Goal: Obtain resource: Download file/media

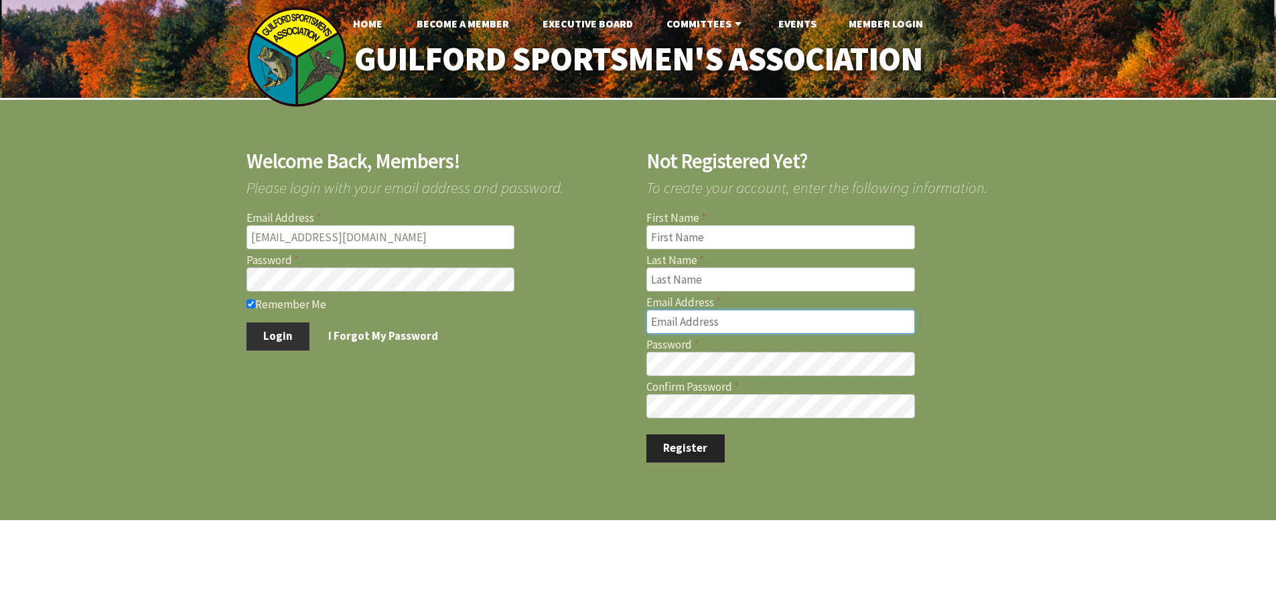
type input "[EMAIL_ADDRESS][DOMAIN_NAME]"
click at [291, 334] on button "Login" at bounding box center [279, 336] width 64 height 28
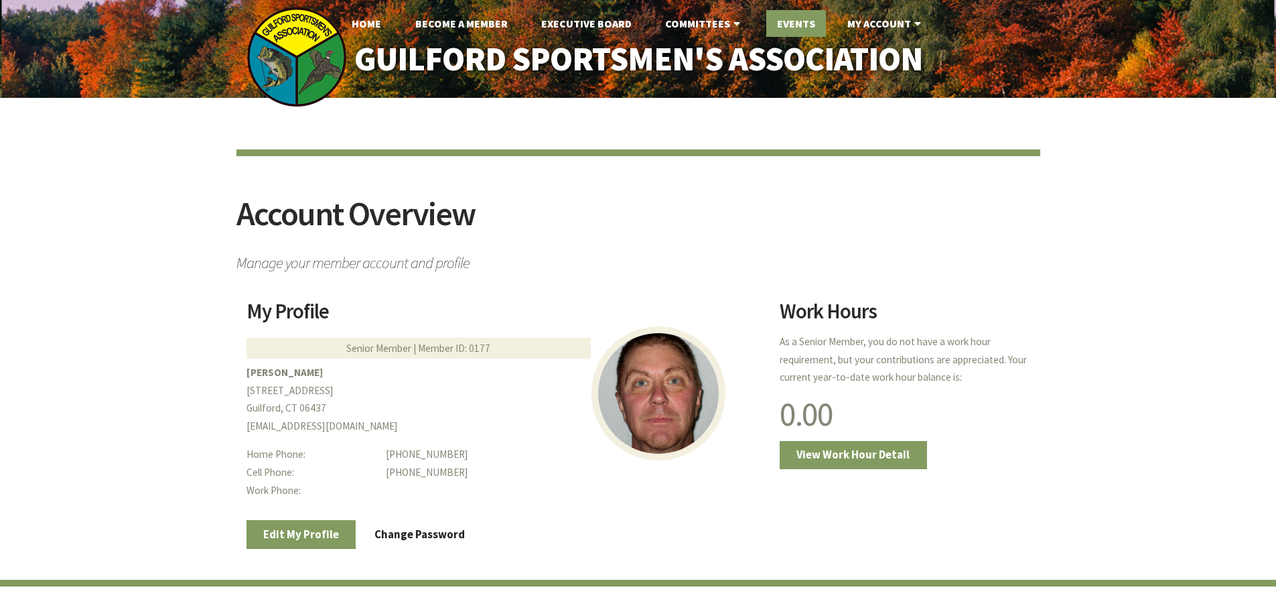
click at [793, 20] on link "Events" at bounding box center [796, 23] width 60 height 27
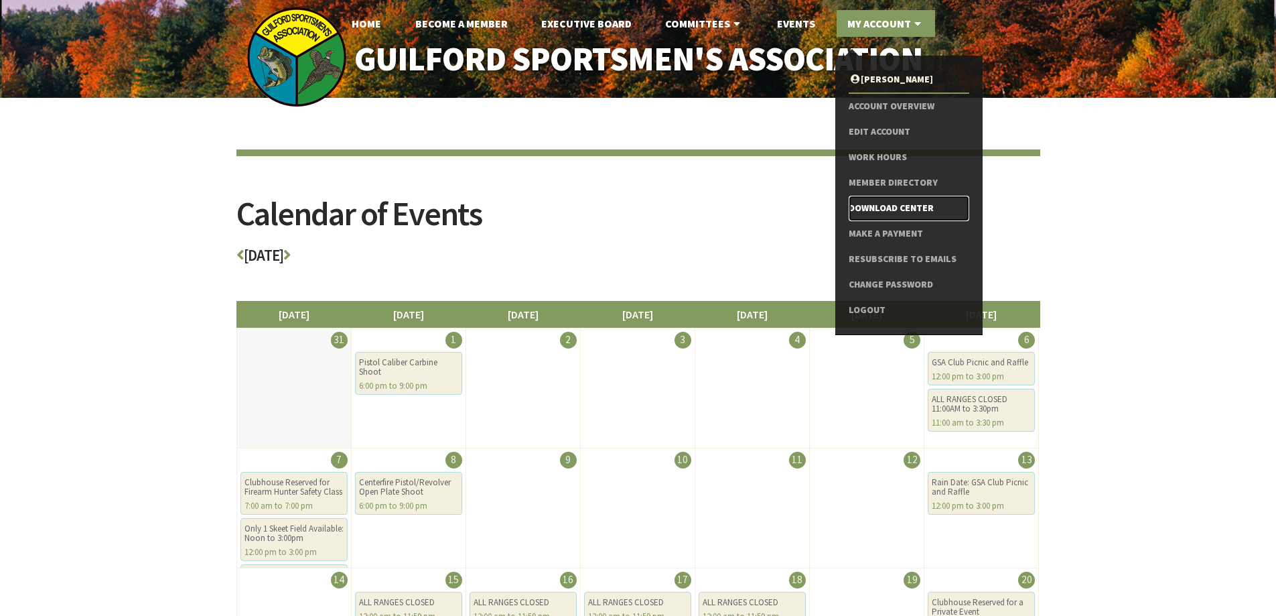
click at [867, 206] on link "Download Center" at bounding box center [909, 208] width 120 height 25
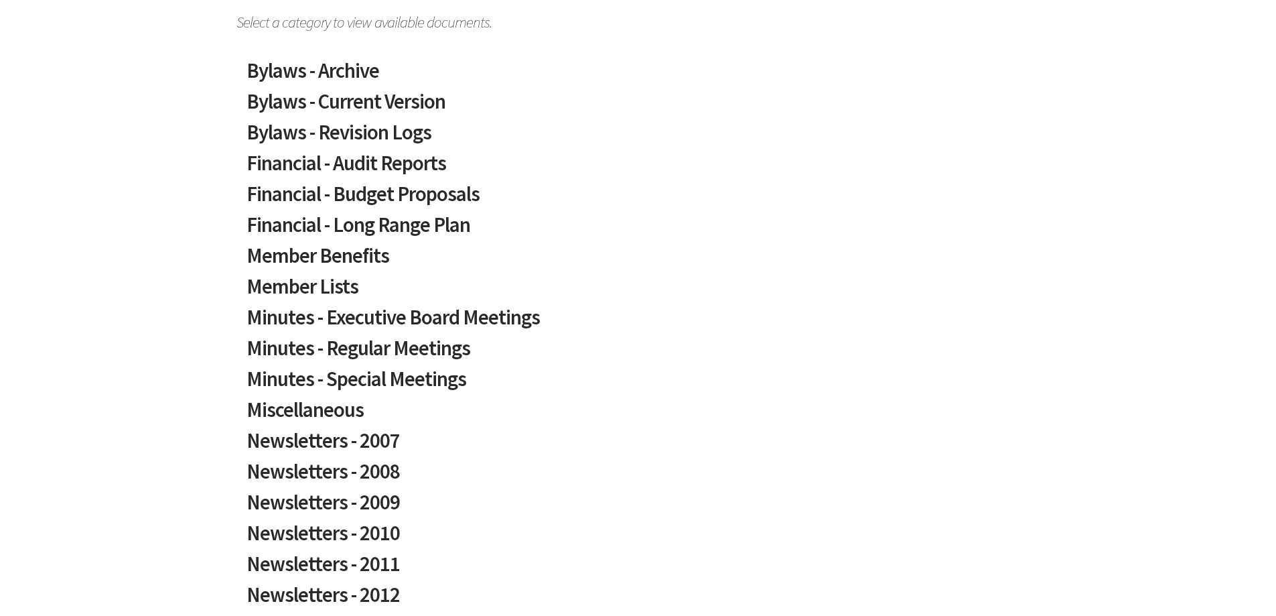
scroll to position [268, 0]
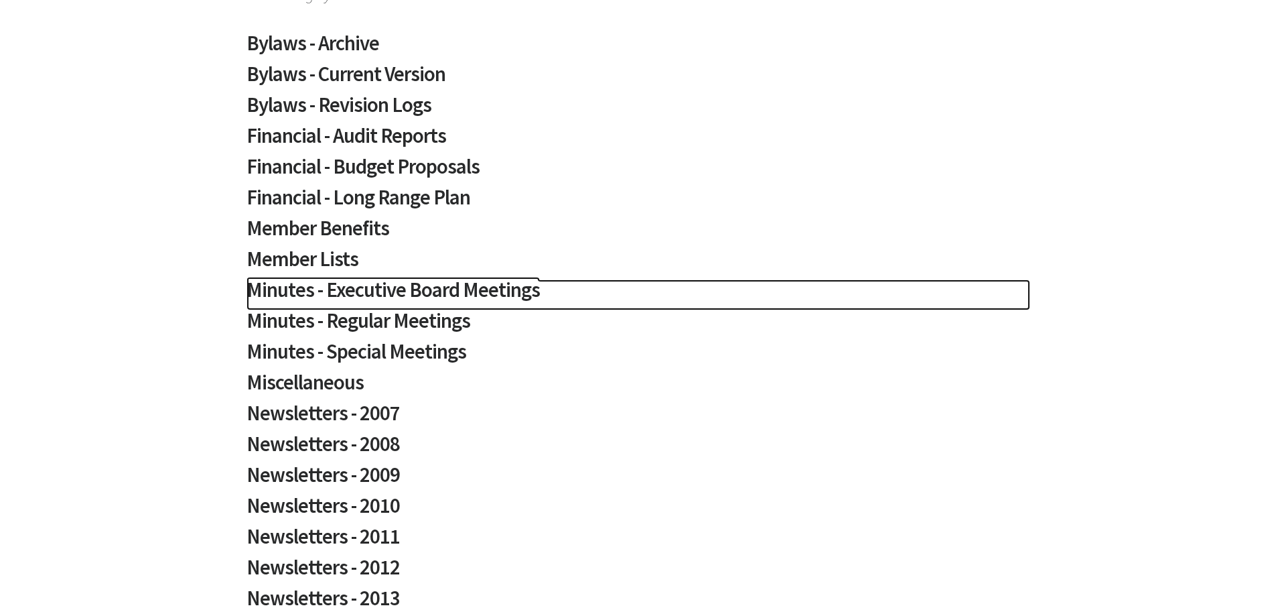
click at [413, 288] on h2 "Minutes - Executive Board Meetings" at bounding box center [639, 294] width 784 height 31
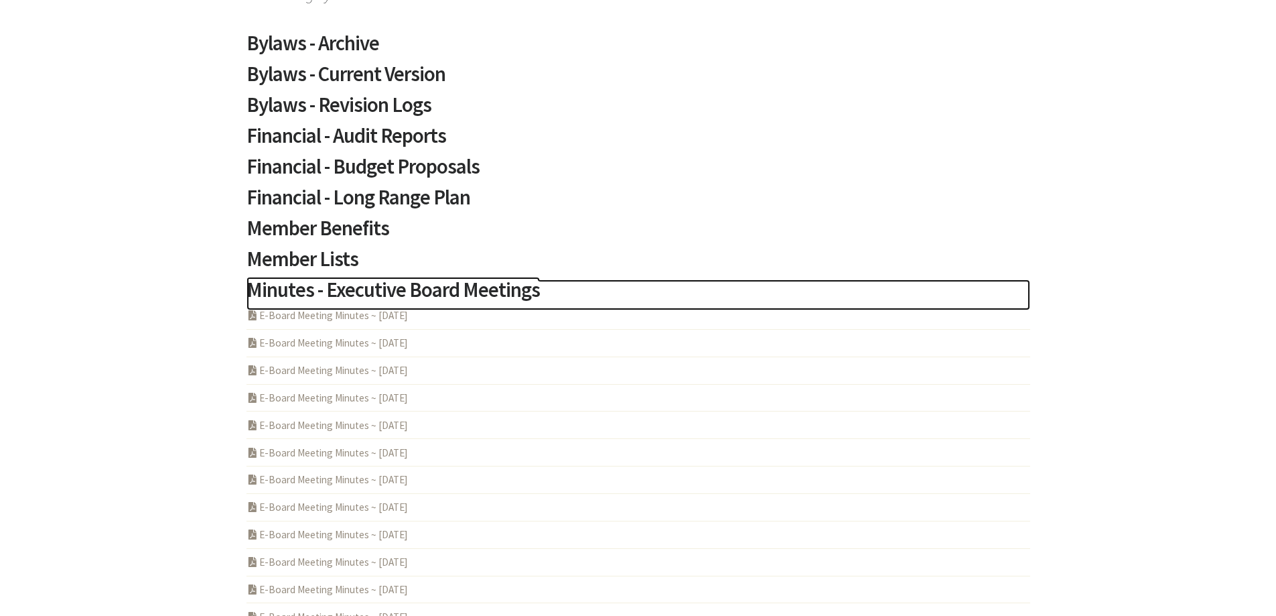
click at [413, 288] on h2 "Minutes - Executive Board Meetings" at bounding box center [639, 294] width 784 height 31
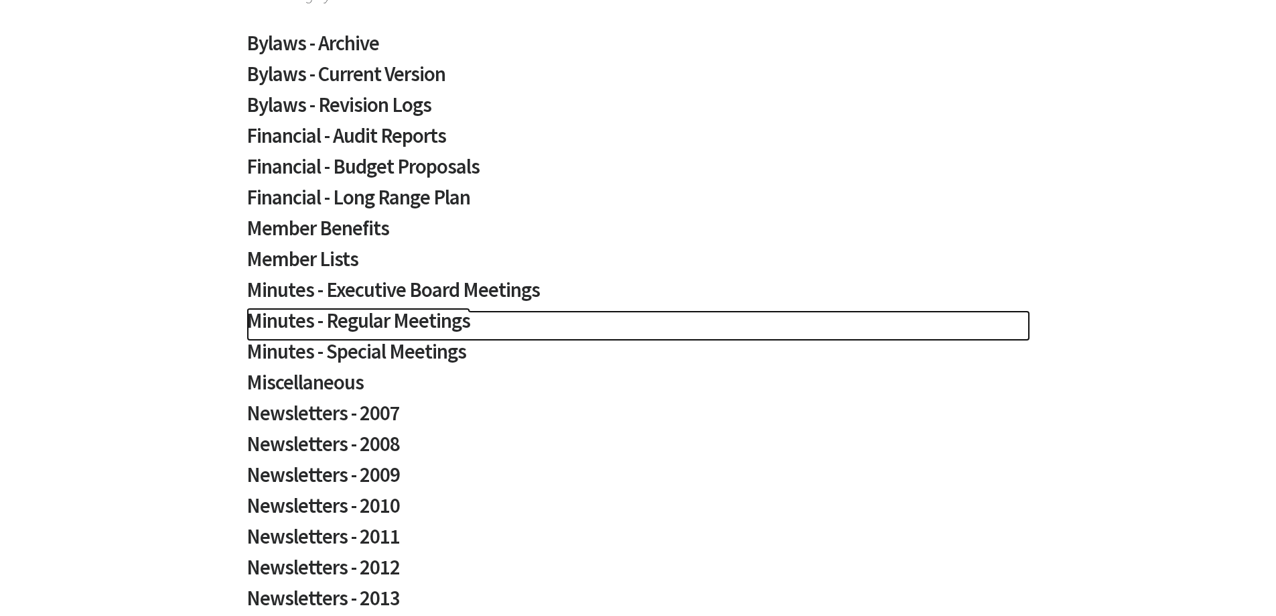
click at [400, 320] on h2 "Minutes - Regular Meetings" at bounding box center [639, 325] width 784 height 31
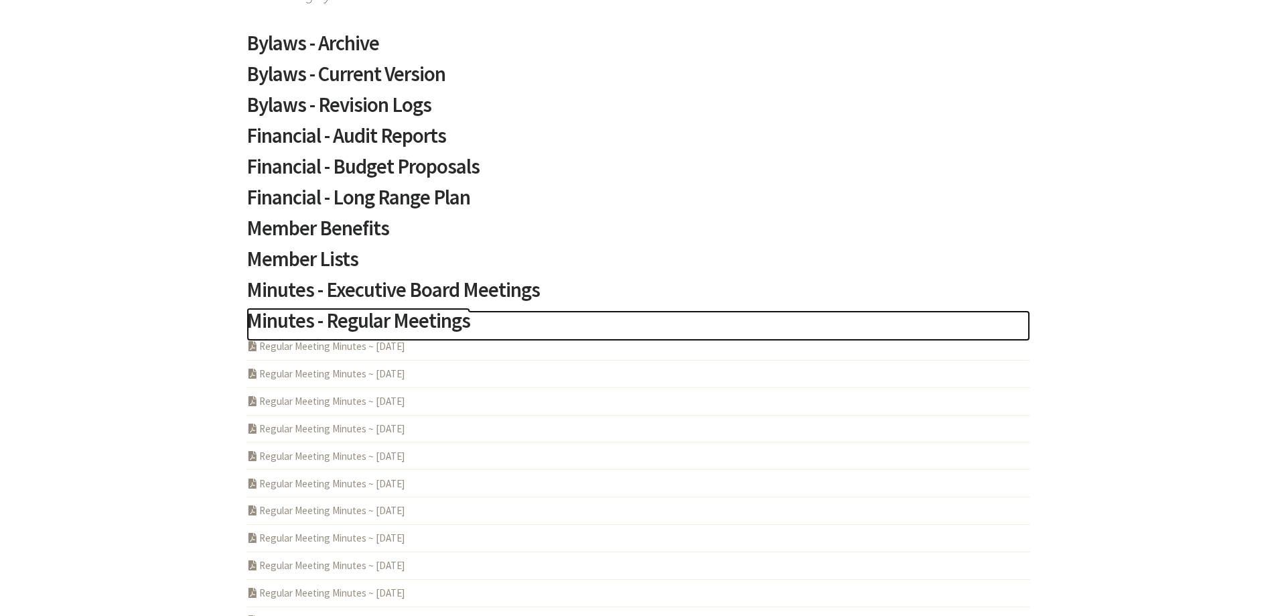
click at [400, 320] on h2 "Minutes - Regular Meetings" at bounding box center [639, 325] width 784 height 31
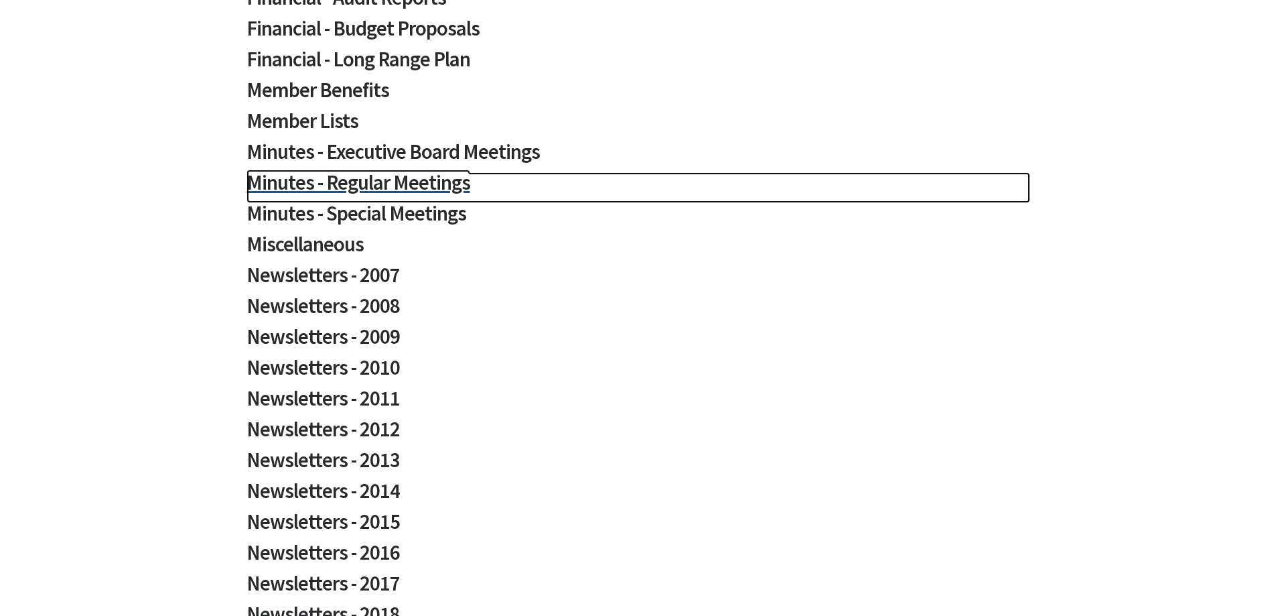
scroll to position [434, 0]
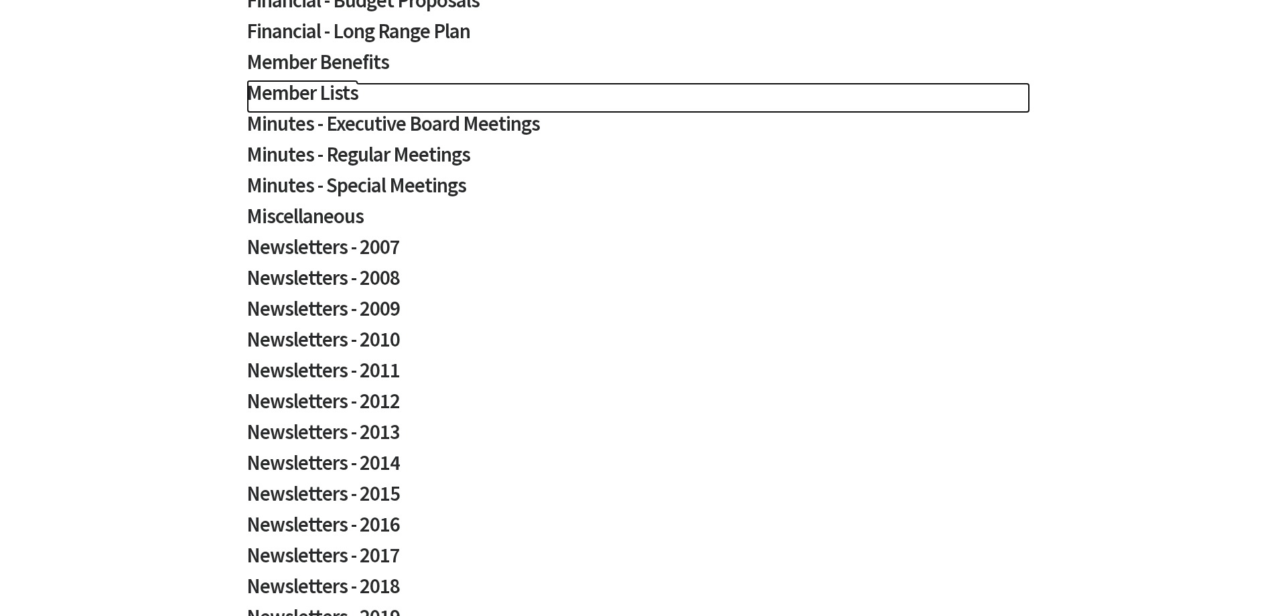
click at [338, 90] on h2 "Member Lists" at bounding box center [639, 97] width 784 height 31
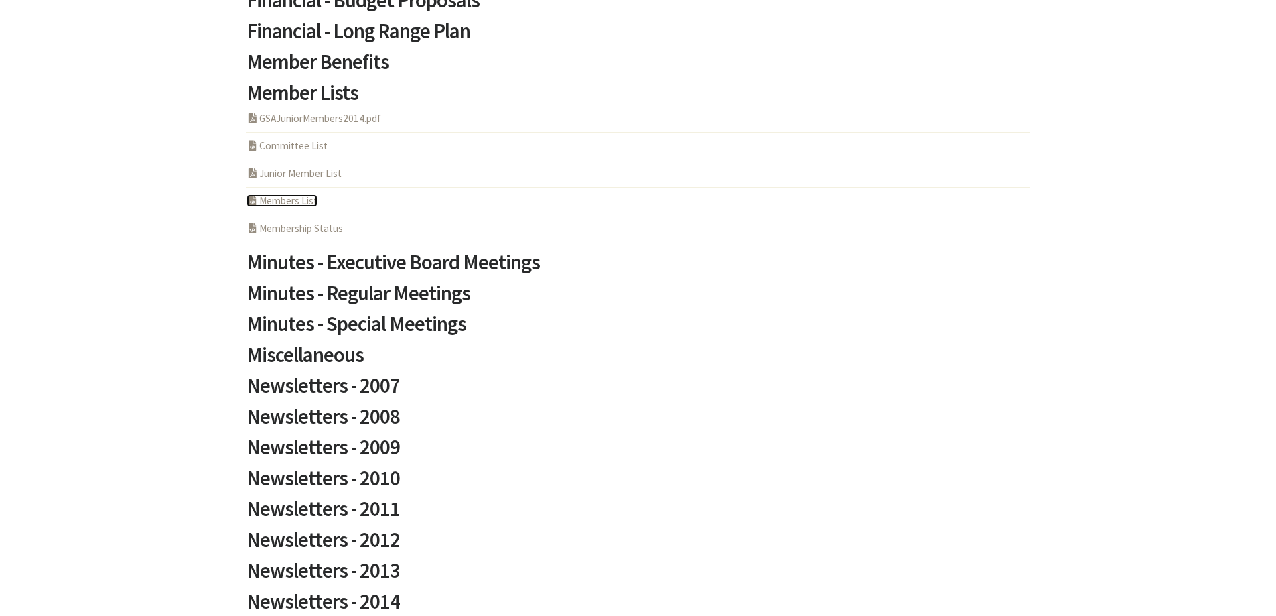
click at [286, 201] on link "PHP Program Members List" at bounding box center [282, 200] width 71 height 13
